Goal: Check status: Check status

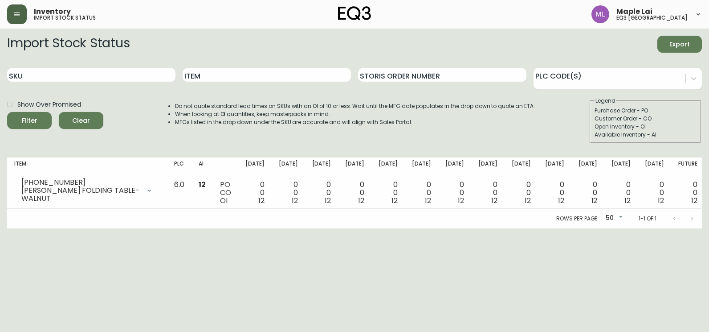
click at [9, 12] on button "button" at bounding box center [17, 14] width 20 height 20
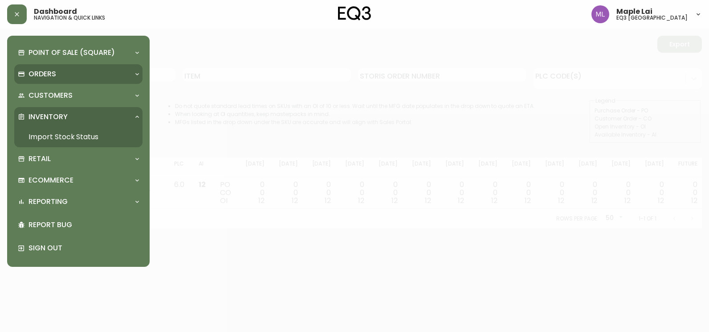
click at [53, 69] on p "Orders" at bounding box center [43, 74] width 28 height 10
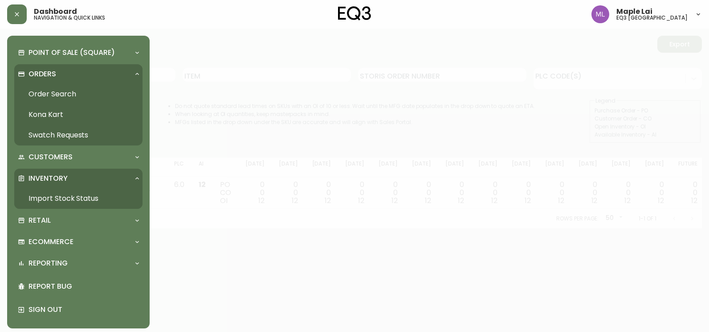
click at [56, 93] on link "Order Search" at bounding box center [78, 94] width 128 height 20
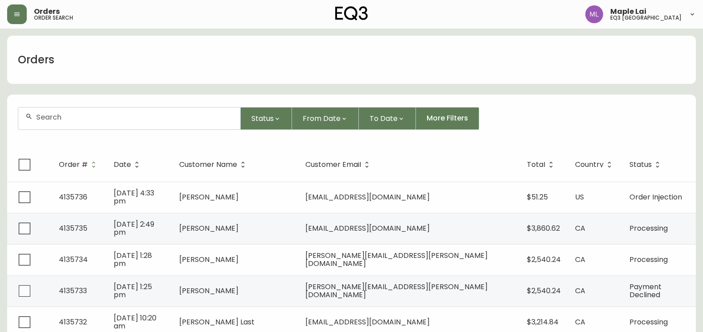
click at [58, 111] on div at bounding box center [129, 118] width 222 height 22
type input "8567537"
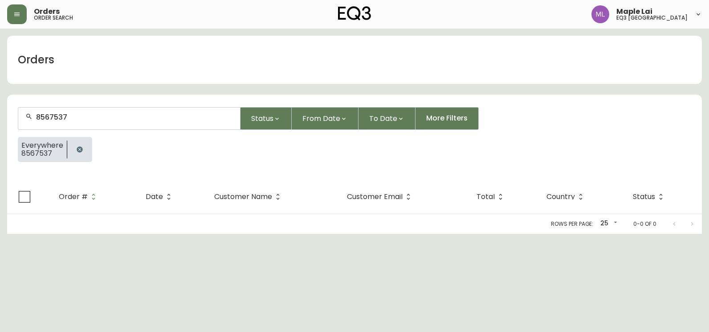
drag, startPoint x: 200, startPoint y: 112, endPoint x: 0, endPoint y: 91, distance: 201.2
click at [0, 92] on html "Orders order search Maple Lai eq3 [GEOGRAPHIC_DATA] Orders 8567537 Status From …" at bounding box center [354, 116] width 709 height 233
drag, startPoint x: 85, startPoint y: 122, endPoint x: 13, endPoint y: 109, distance: 72.9
click at [13, 109] on form "8567537 Status From Date To Date More Filters Everywhere 8567537" at bounding box center [354, 137] width 695 height 83
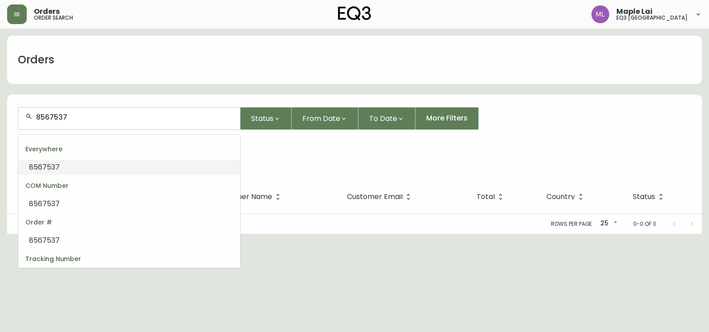
click at [53, 115] on input "8567537" at bounding box center [134, 117] width 197 height 8
